Goal: Find specific page/section: Find specific page/section

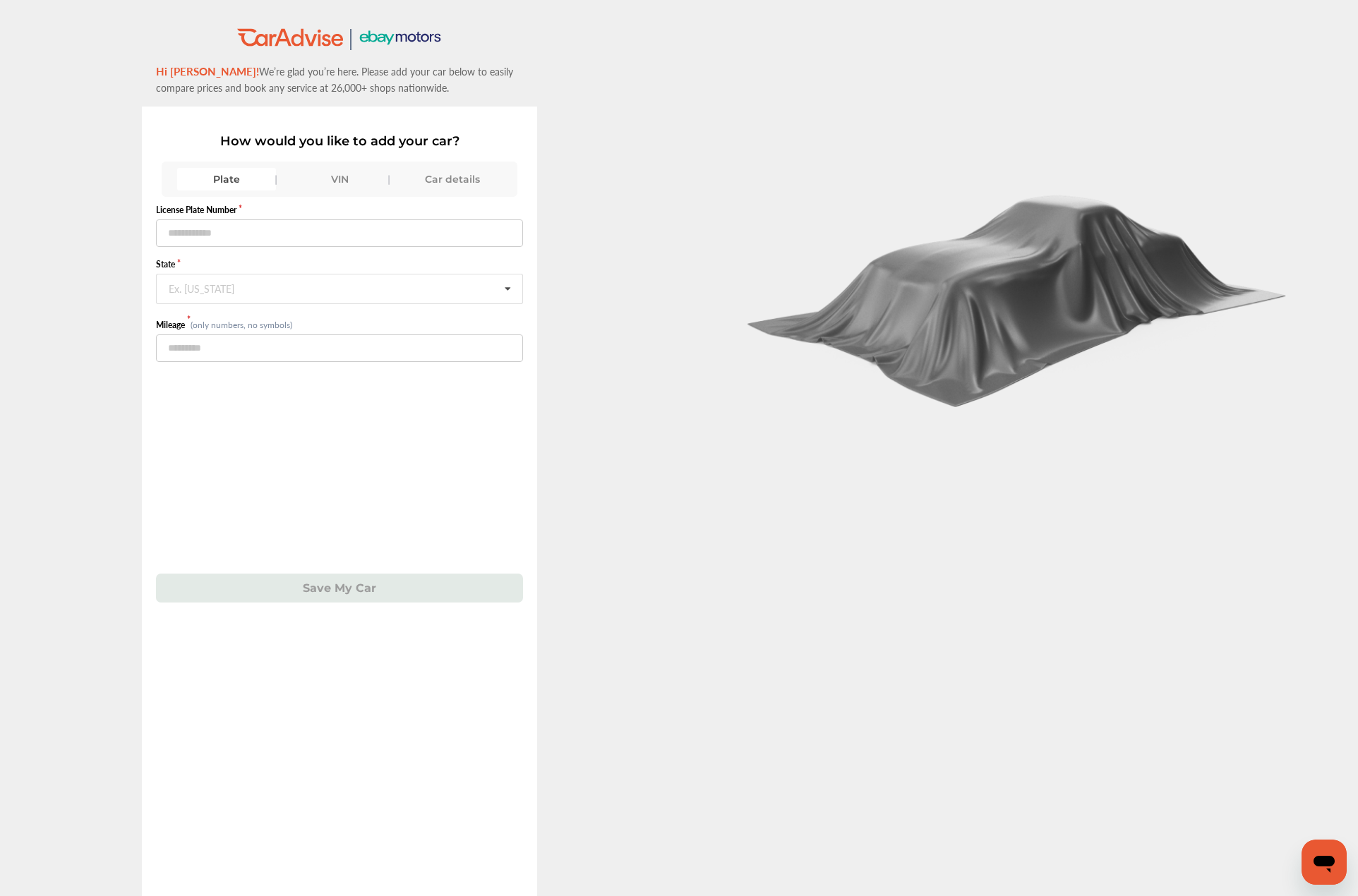
click at [215, 181] on div "Plate" at bounding box center [226, 179] width 99 height 23
